Goal: Check status: Check status

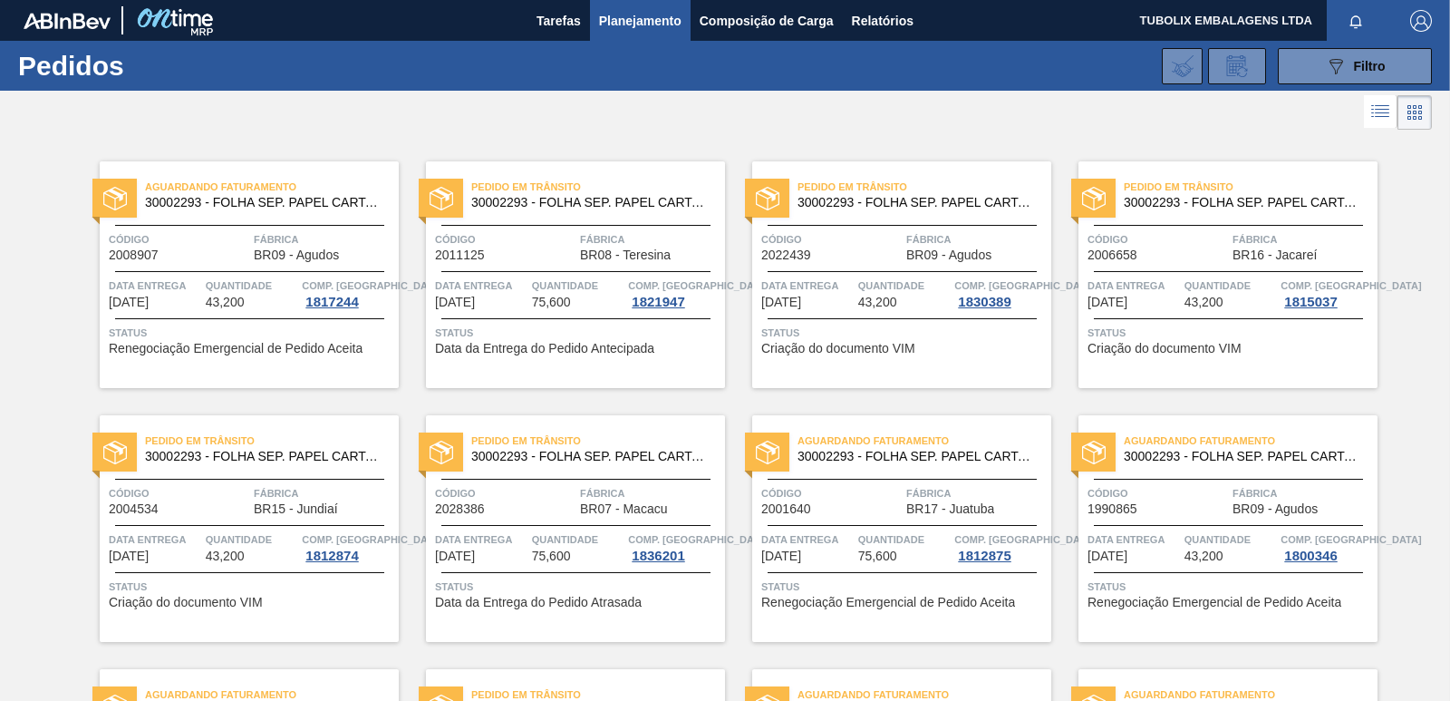
drag, startPoint x: 1304, startPoint y: 69, endPoint x: 1278, endPoint y: 117, distance: 54.8
click at [1304, 69] on button "089F7B8B-B2A5-4AFE-B5C0-19BA573D28AC Filtro" at bounding box center [1355, 66] width 154 height 36
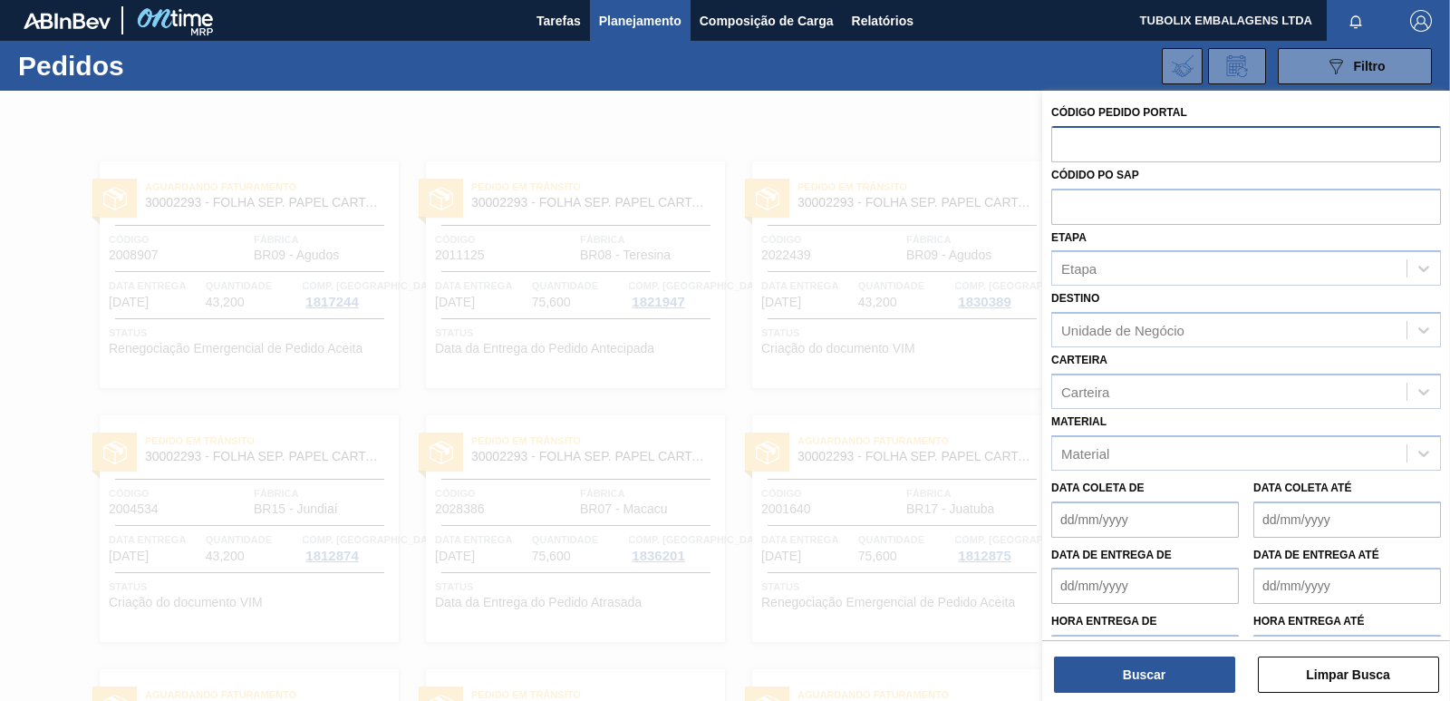
click at [1083, 145] on input "text" at bounding box center [1246, 143] width 390 height 34
type input "2043889"
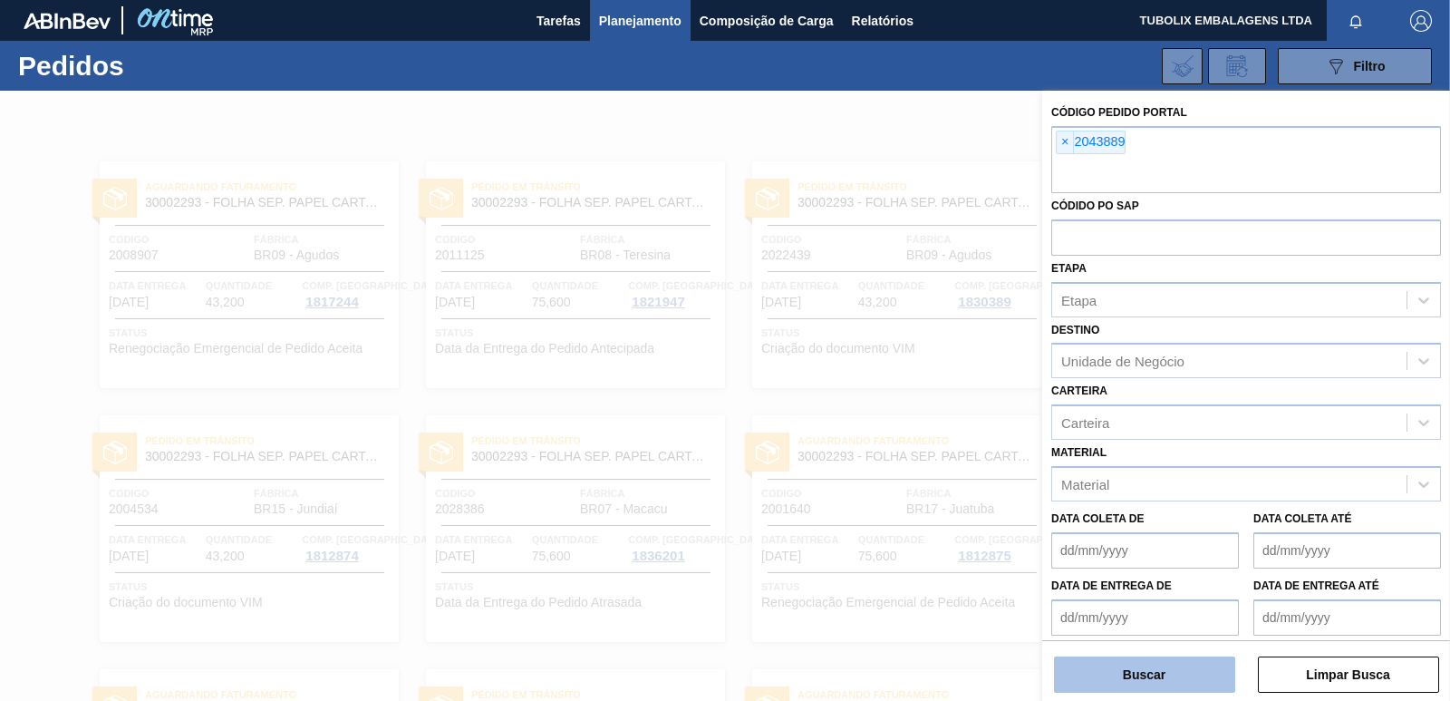
click at [1216, 663] on button "Buscar" at bounding box center [1144, 674] width 181 height 36
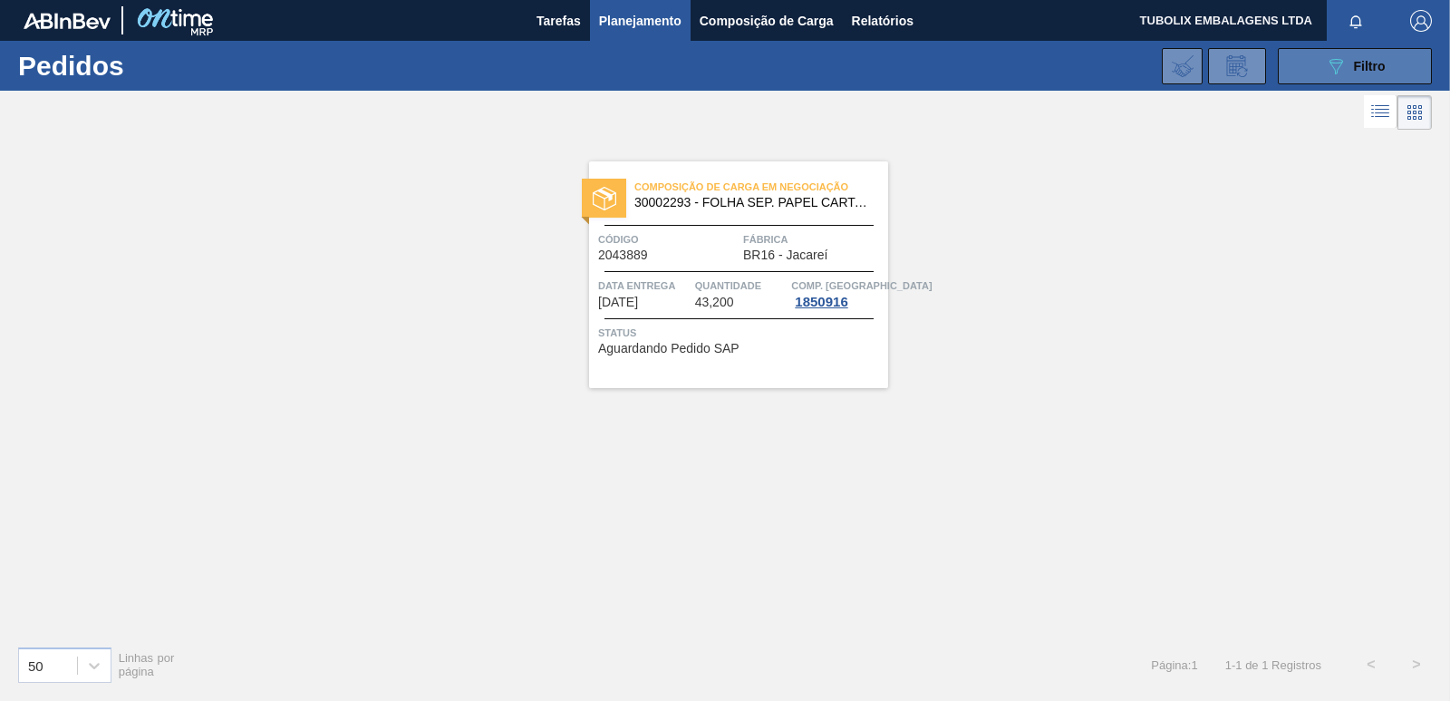
click at [1363, 59] on span "Filtro" at bounding box center [1370, 66] width 32 height 15
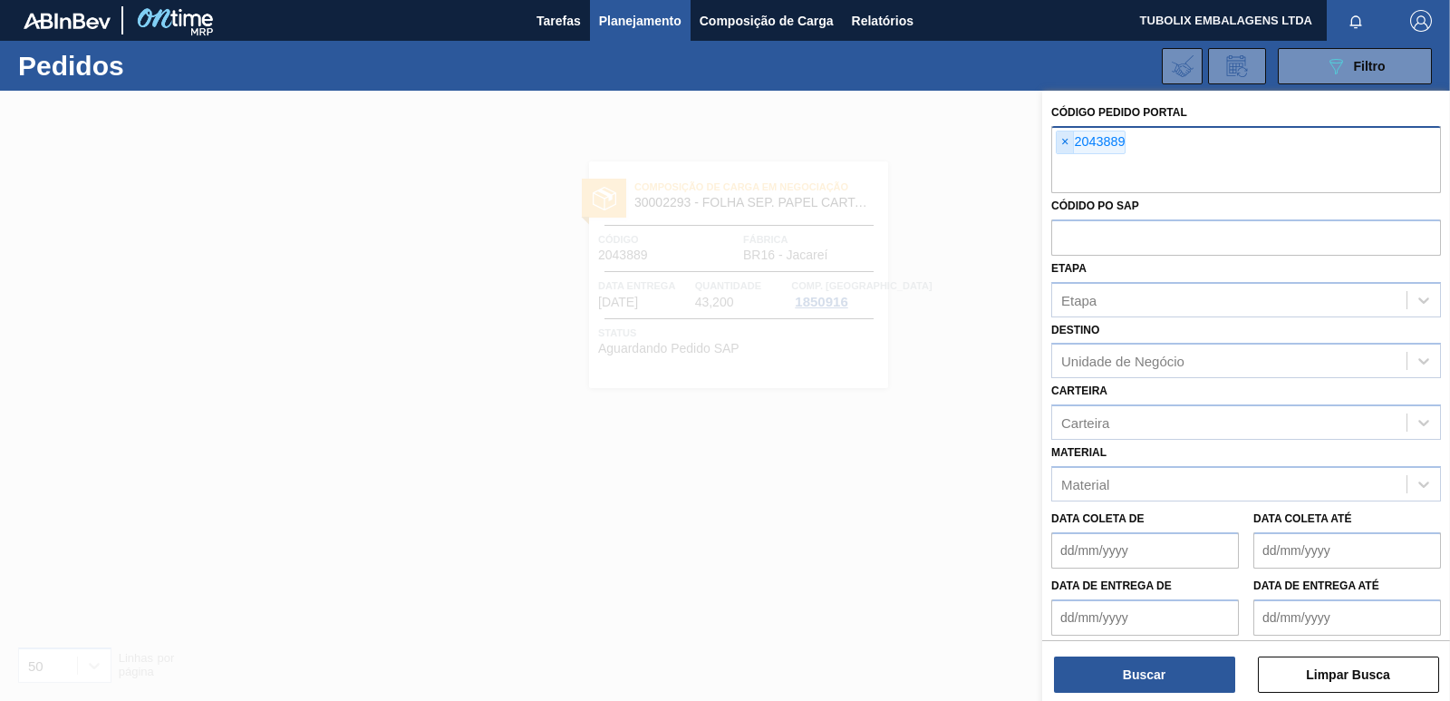
click at [1062, 141] on span "×" at bounding box center [1065, 142] width 17 height 22
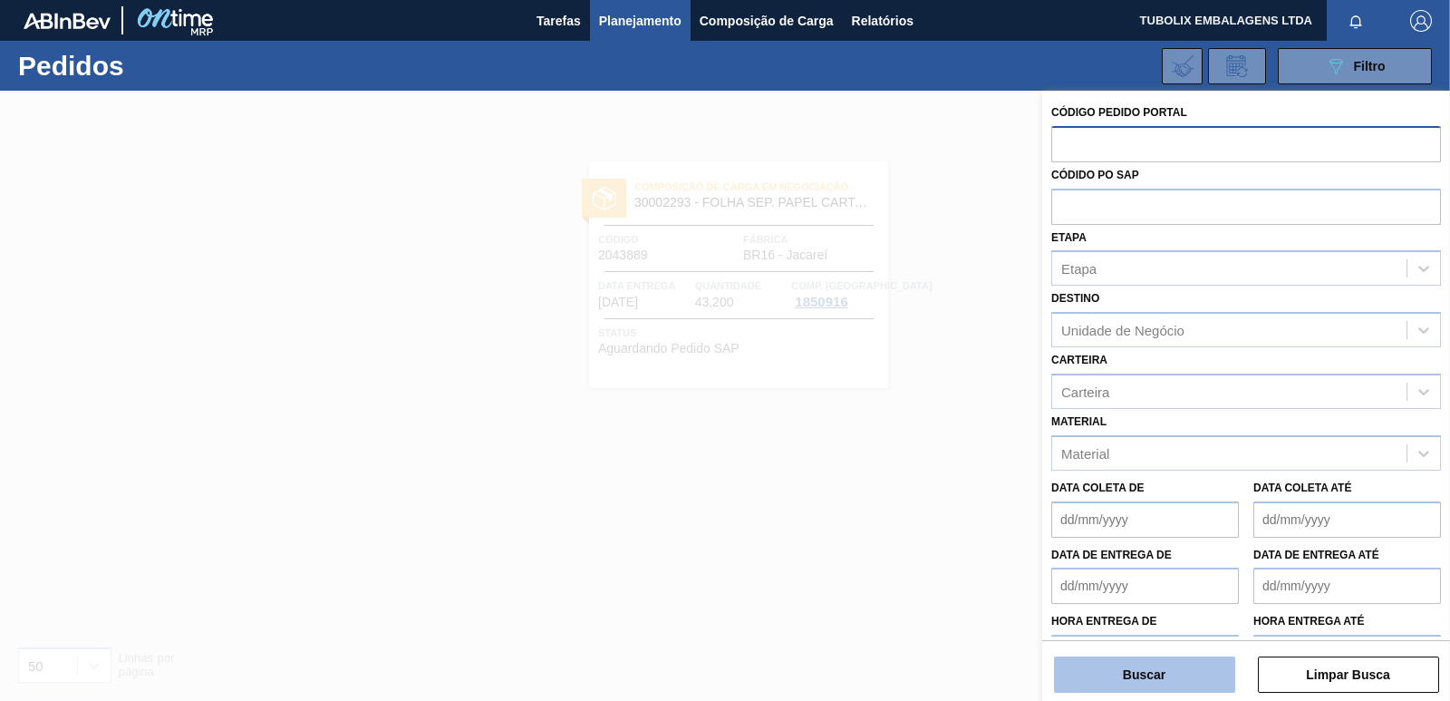
click at [1171, 681] on button "Buscar" at bounding box center [1144, 674] width 181 height 36
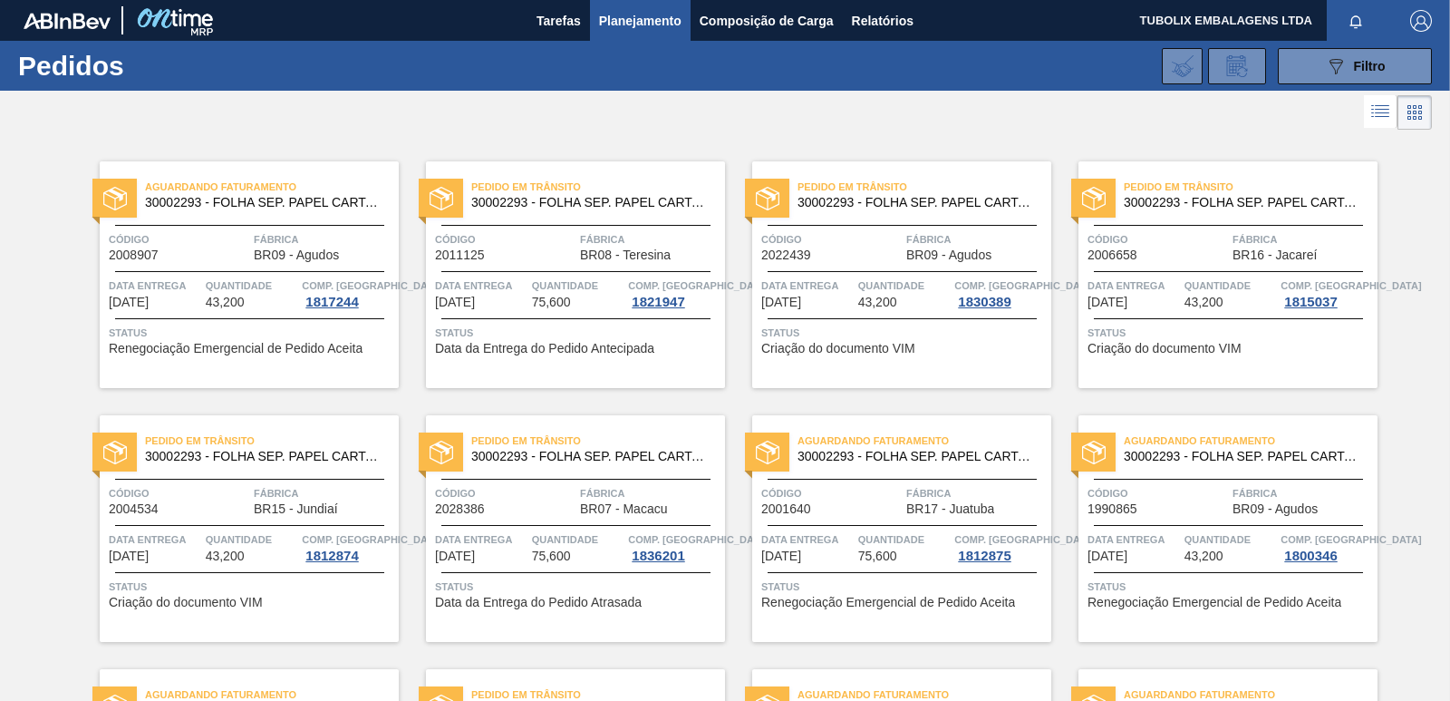
click at [1416, 17] on img "button" at bounding box center [1421, 21] width 22 height 22
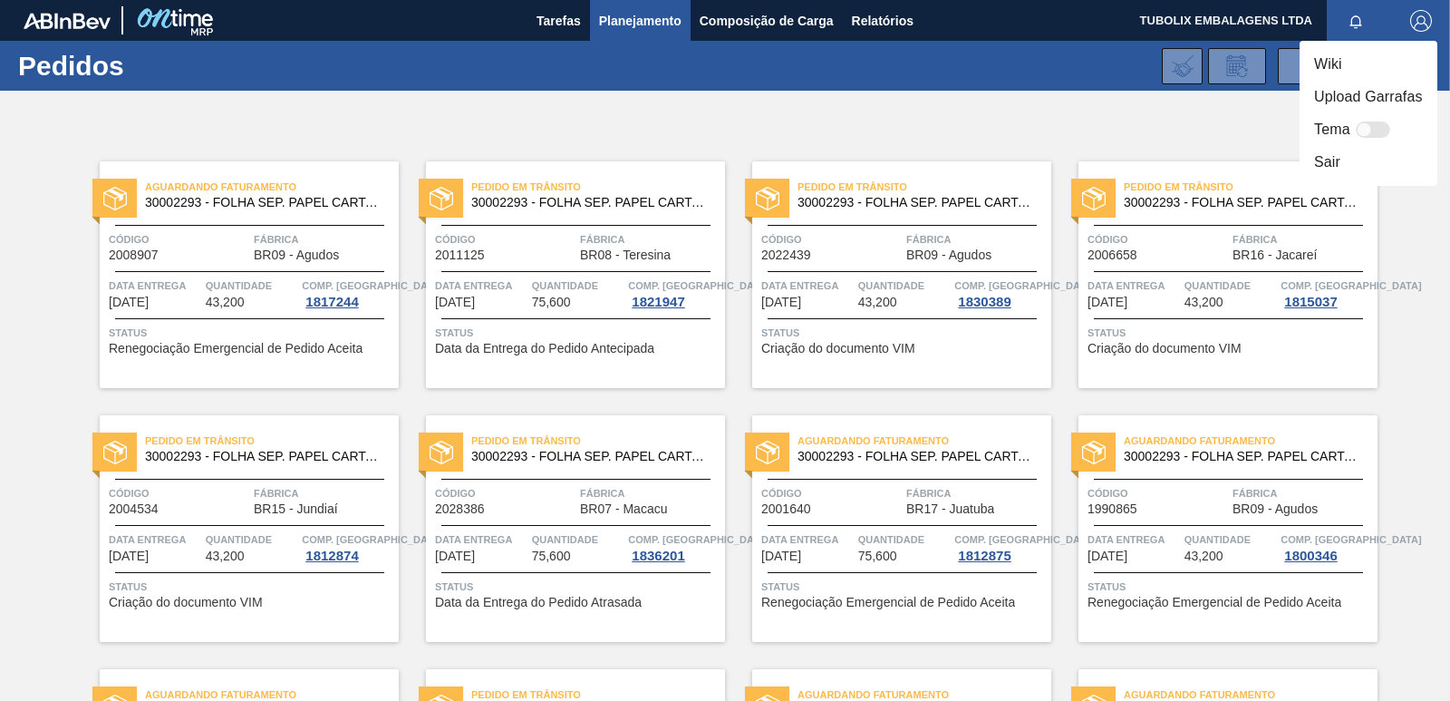
click at [1332, 156] on li "Sair" at bounding box center [1369, 162] width 138 height 33
